Goal: Task Accomplishment & Management: Manage account settings

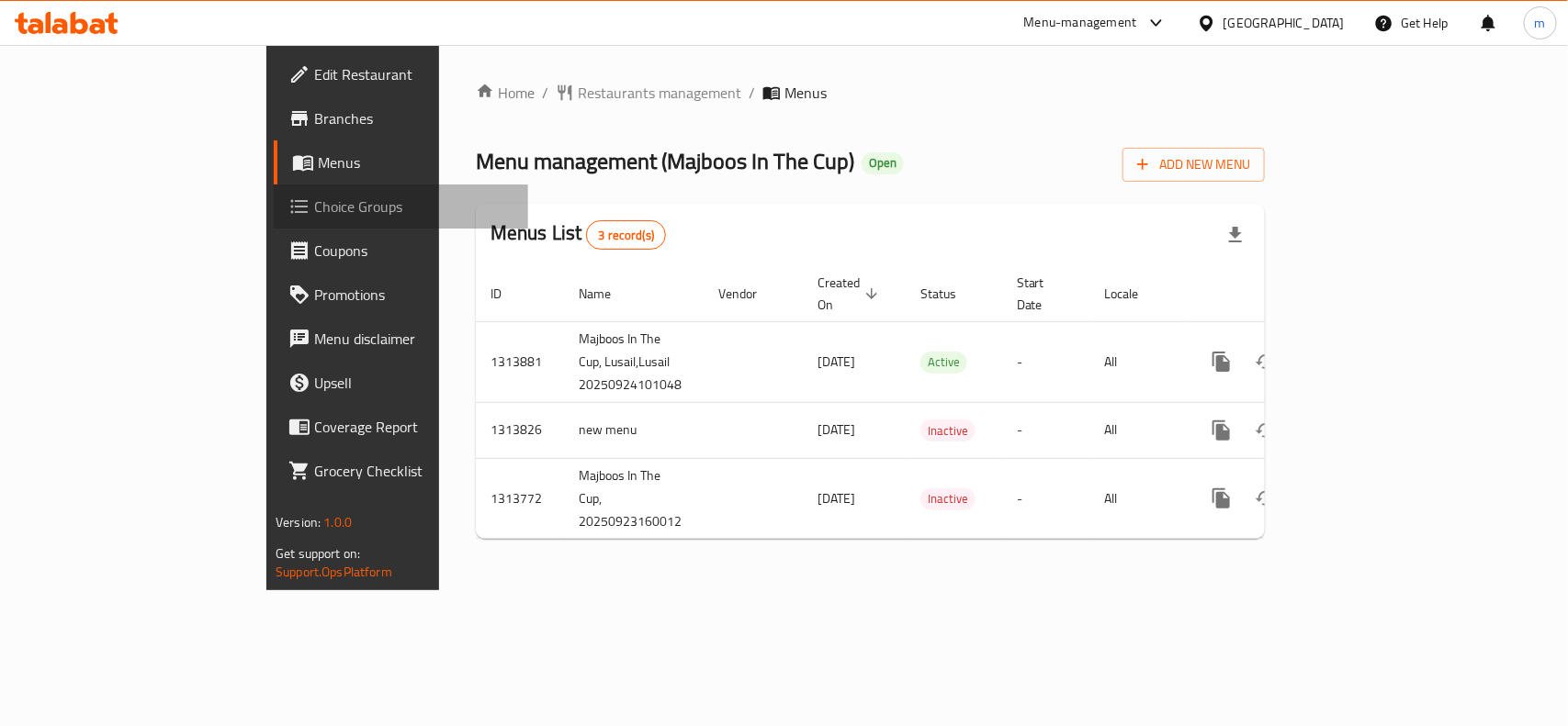
click at [315, 203] on span "Choice Groups" at bounding box center [414, 207] width 199 height 22
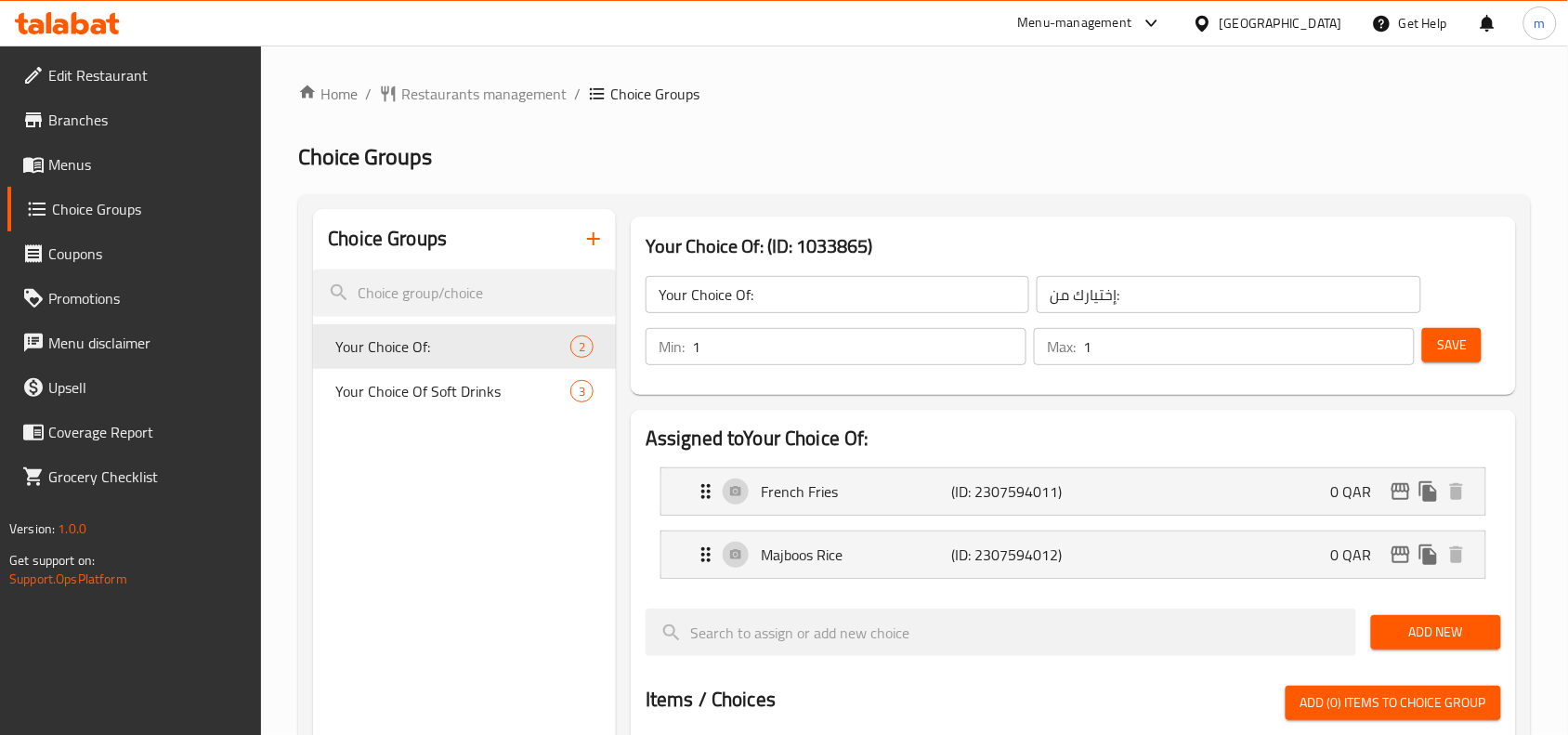
click at [1268, 20] on div "Qatar" at bounding box center [1281, 23] width 123 height 21
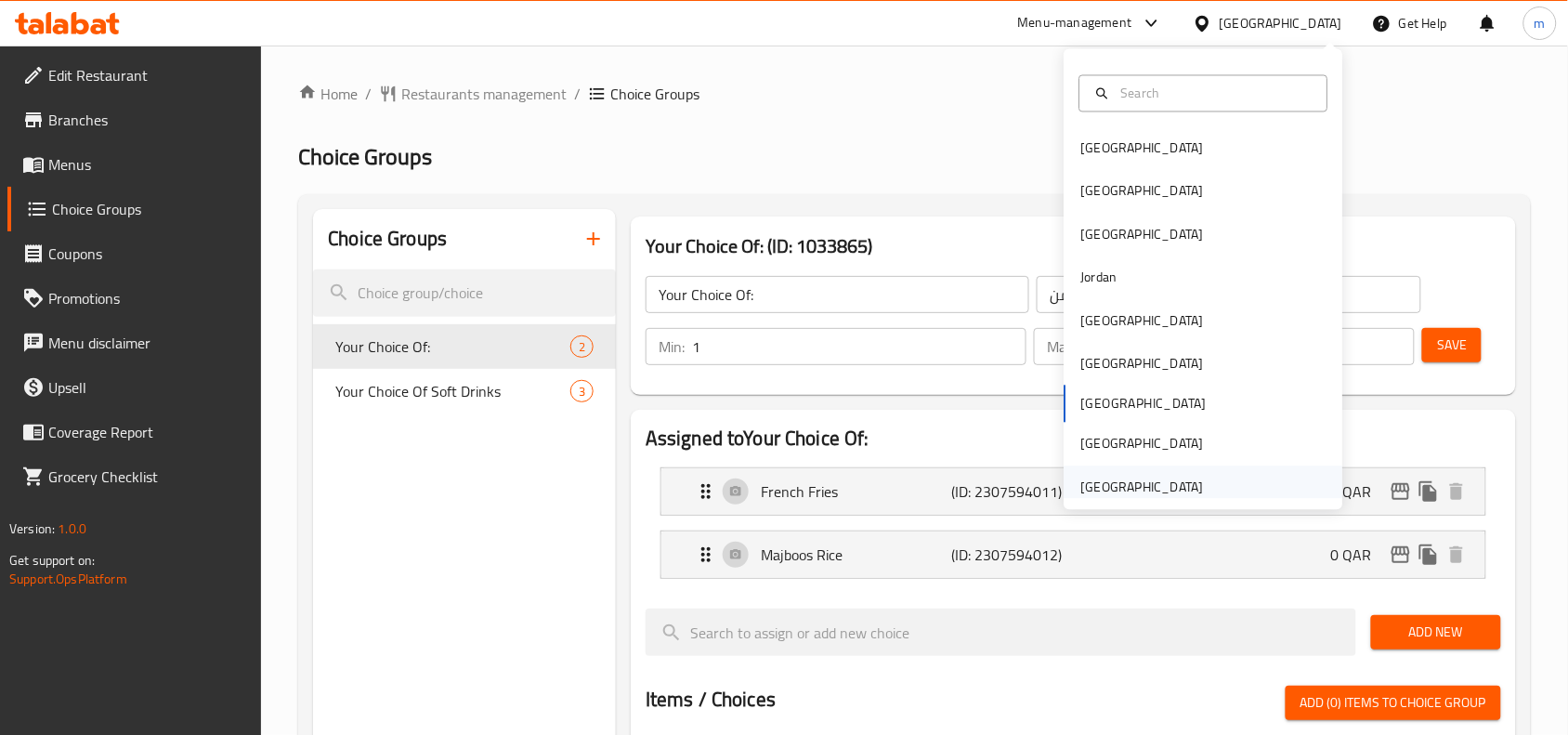
click at [1134, 485] on div "[GEOGRAPHIC_DATA]" at bounding box center [1142, 487] width 123 height 21
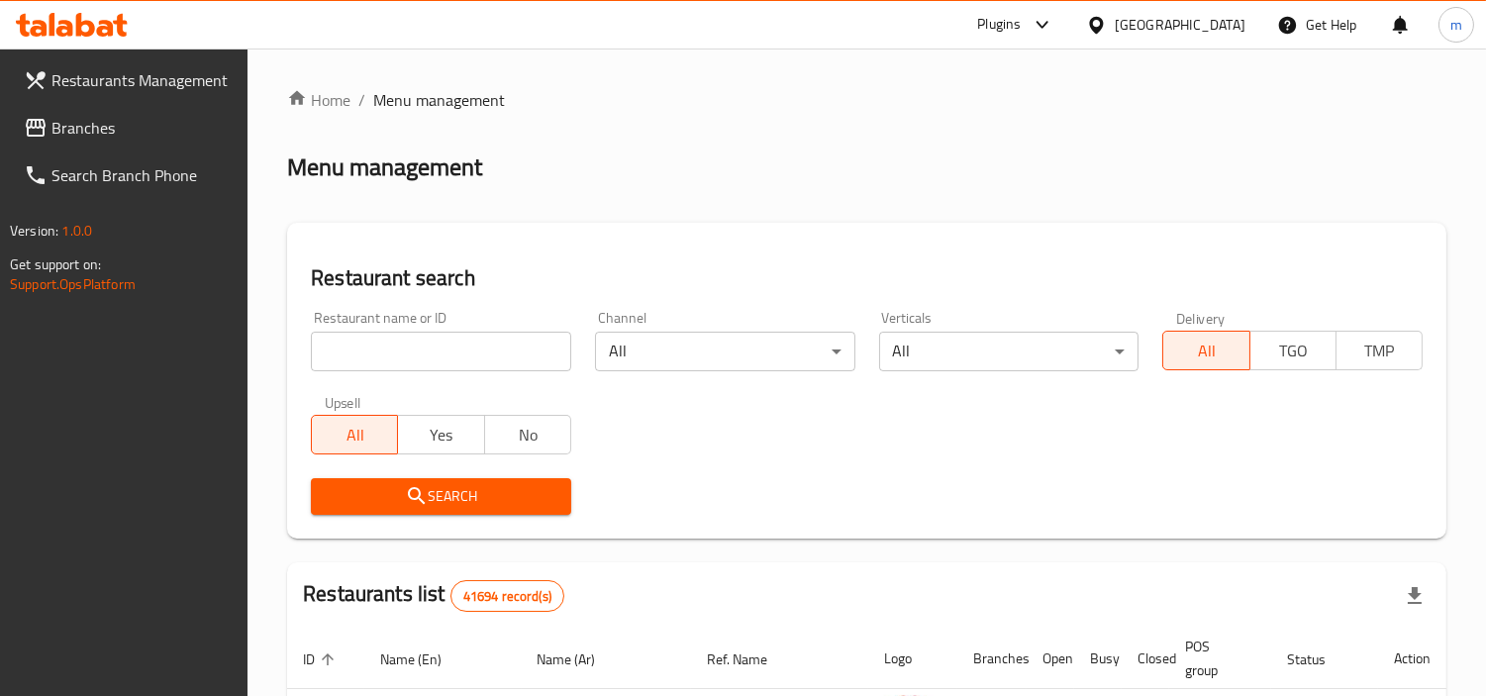
click at [1015, 27] on div "Plugins" at bounding box center [999, 25] width 44 height 24
click at [864, 222] on div "Restaurant-Management" at bounding box center [855, 226] width 155 height 22
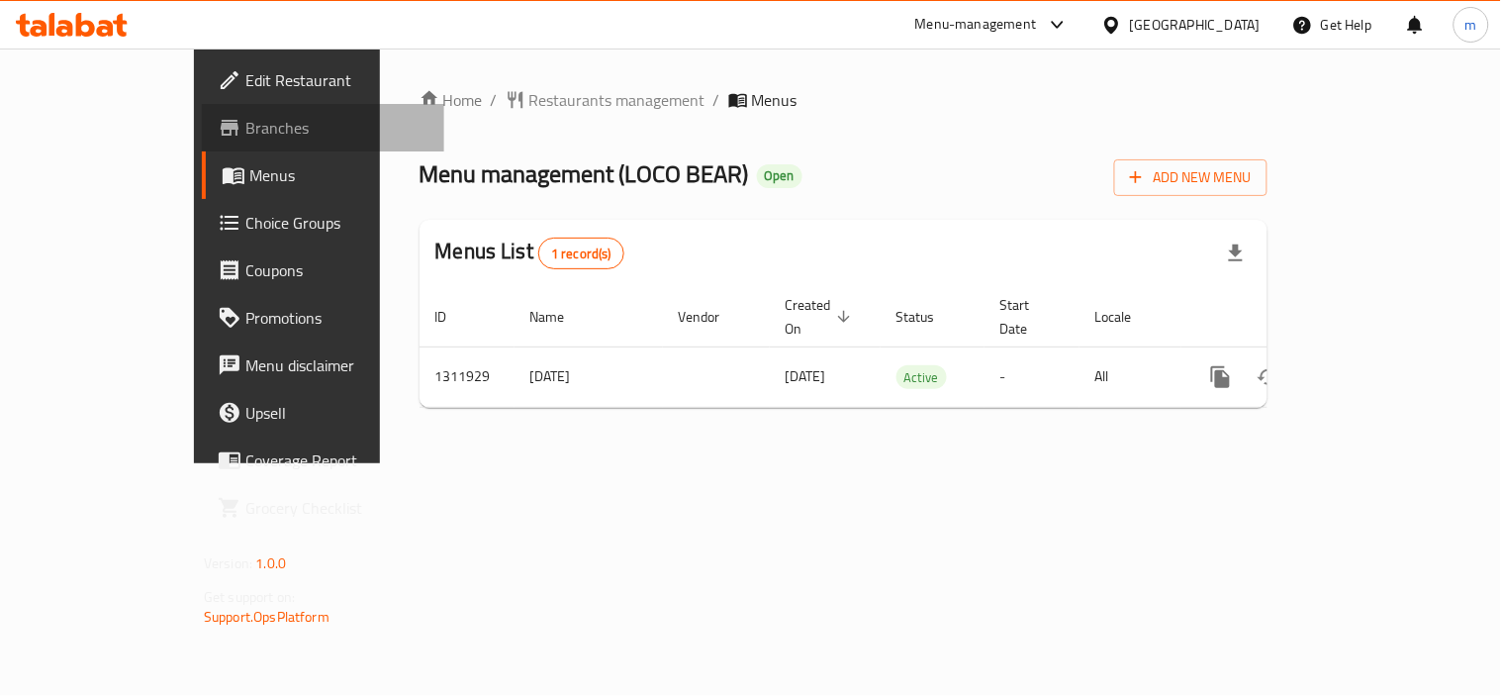
click at [245, 126] on span "Branches" at bounding box center [336, 128] width 183 height 24
